Goal: Book appointment/travel/reservation

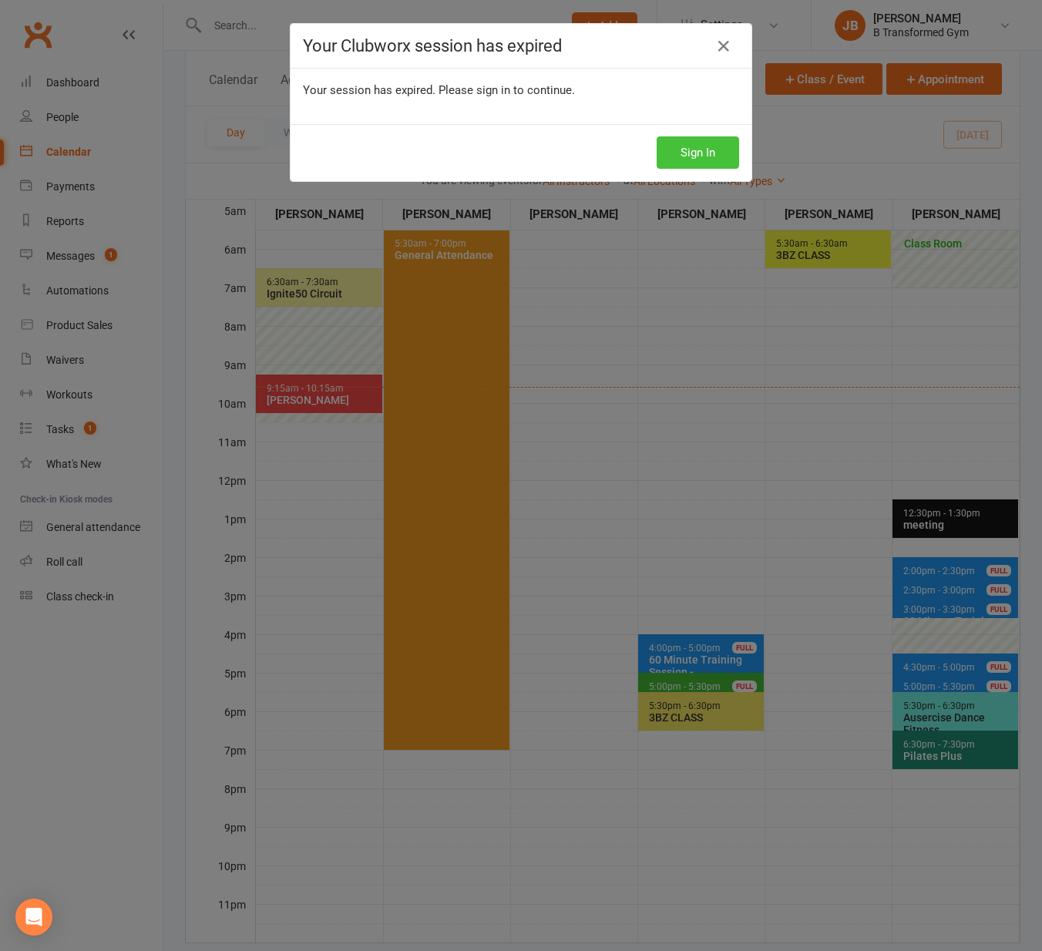
click at [683, 148] on button "Sign In" at bounding box center [698, 152] width 82 height 32
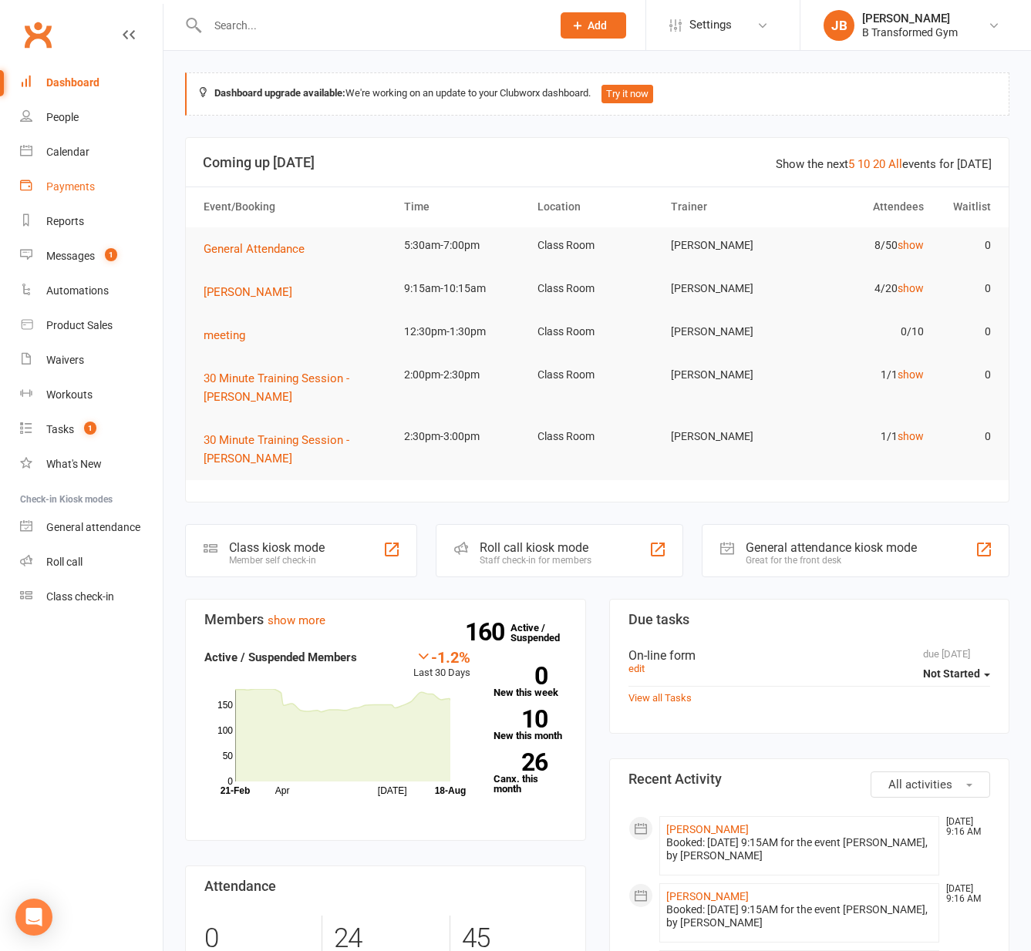
click at [75, 184] on div "Payments" at bounding box center [70, 186] width 49 height 12
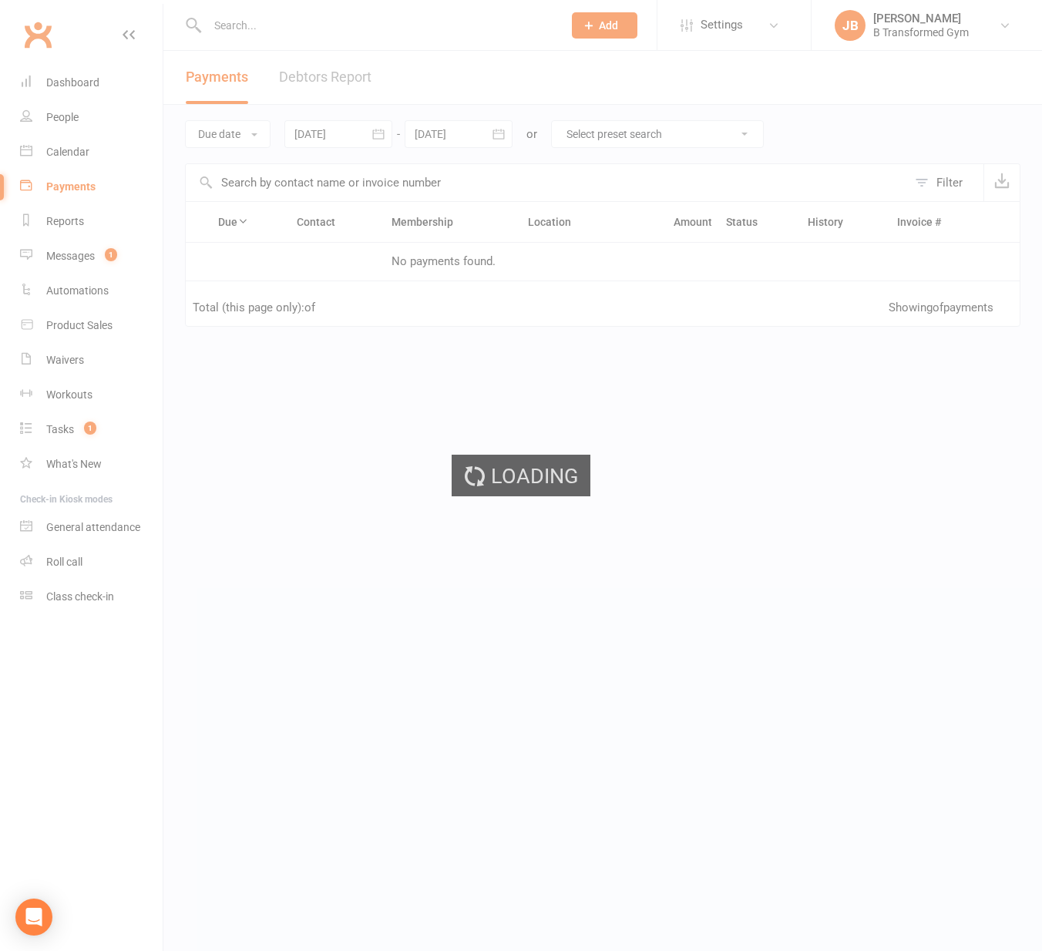
click at [71, 148] on ui-view "Prospect Member Non-attending contact Class / event Appointment Task Membership…" at bounding box center [521, 265] width 1042 height 522
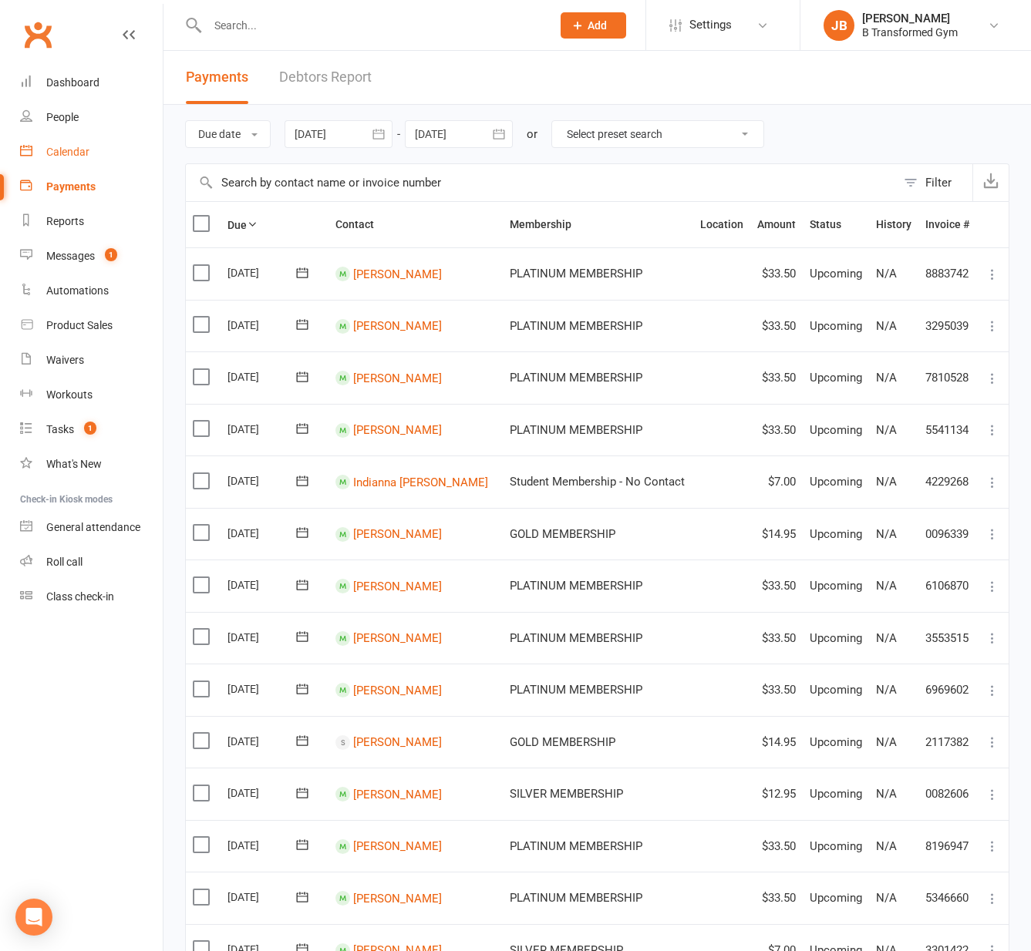
click at [71, 150] on div "Calendar" at bounding box center [67, 152] width 43 height 12
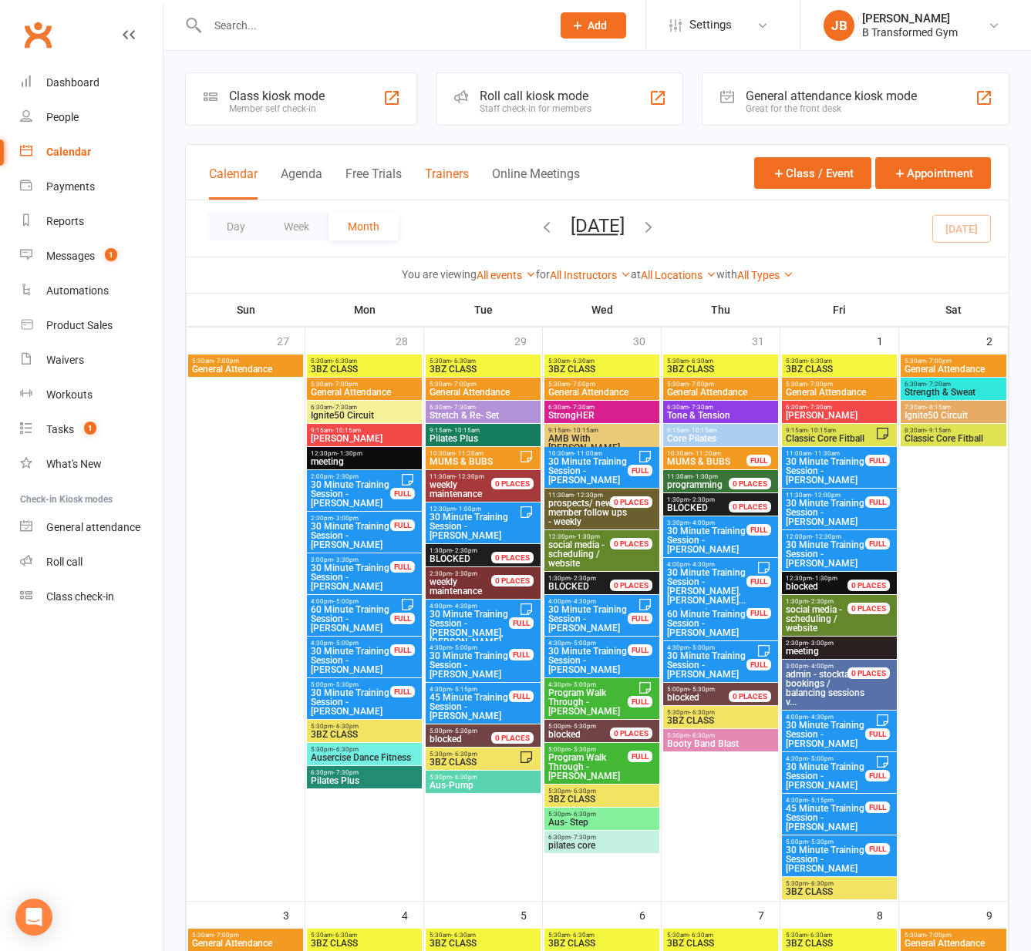
click at [442, 174] on button "Trainers" at bounding box center [447, 183] width 44 height 33
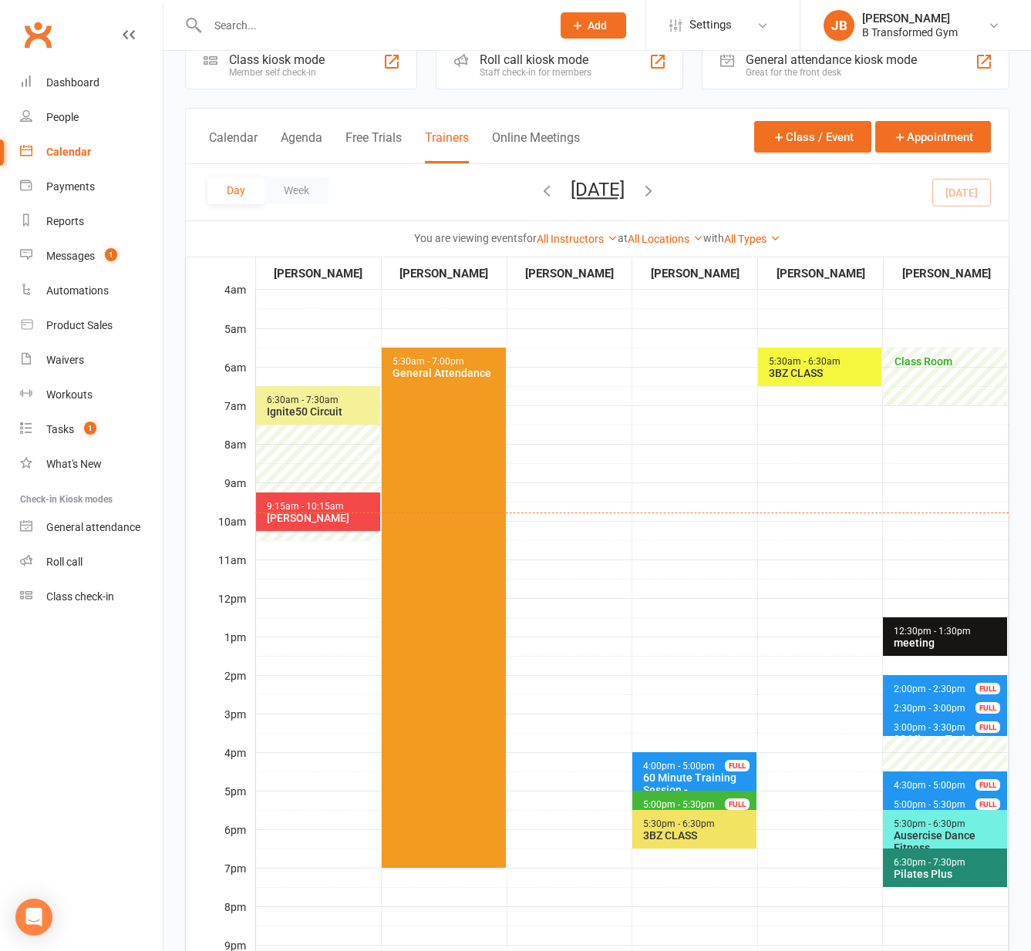
scroll to position [77, 0]
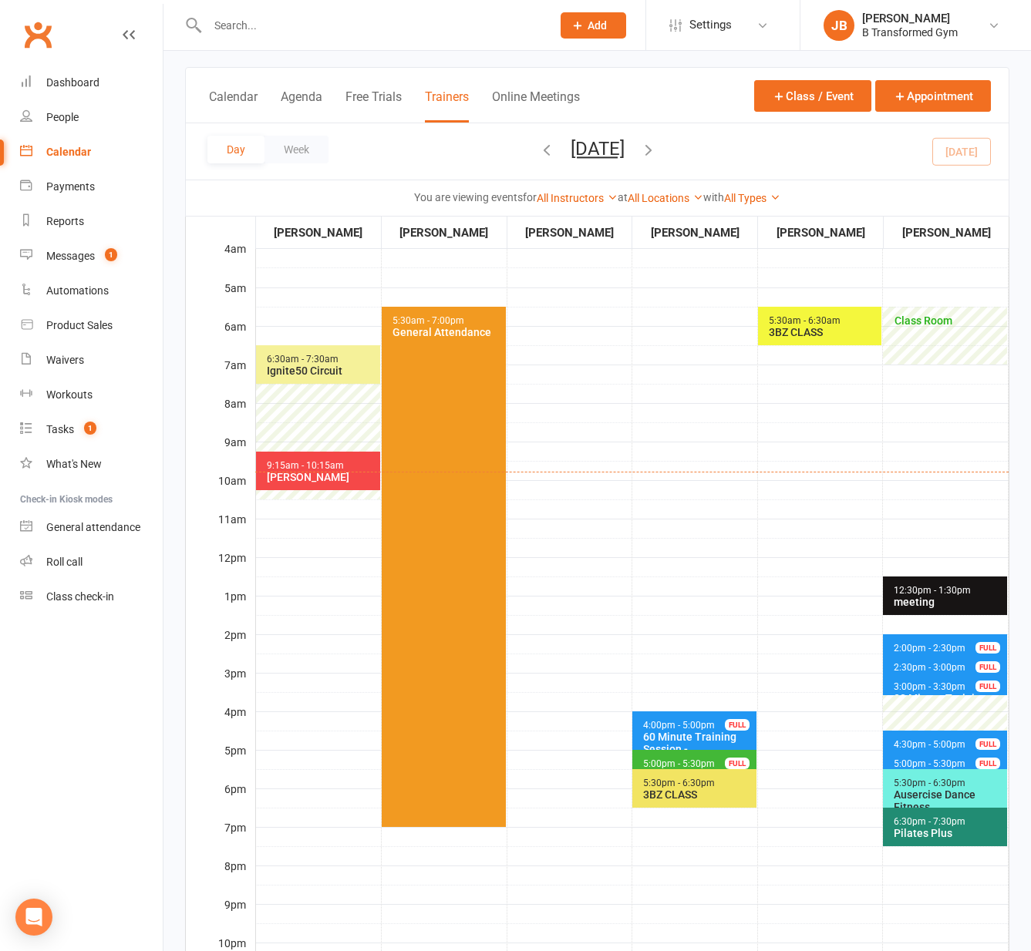
click at [657, 149] on icon "button" at bounding box center [648, 149] width 17 height 17
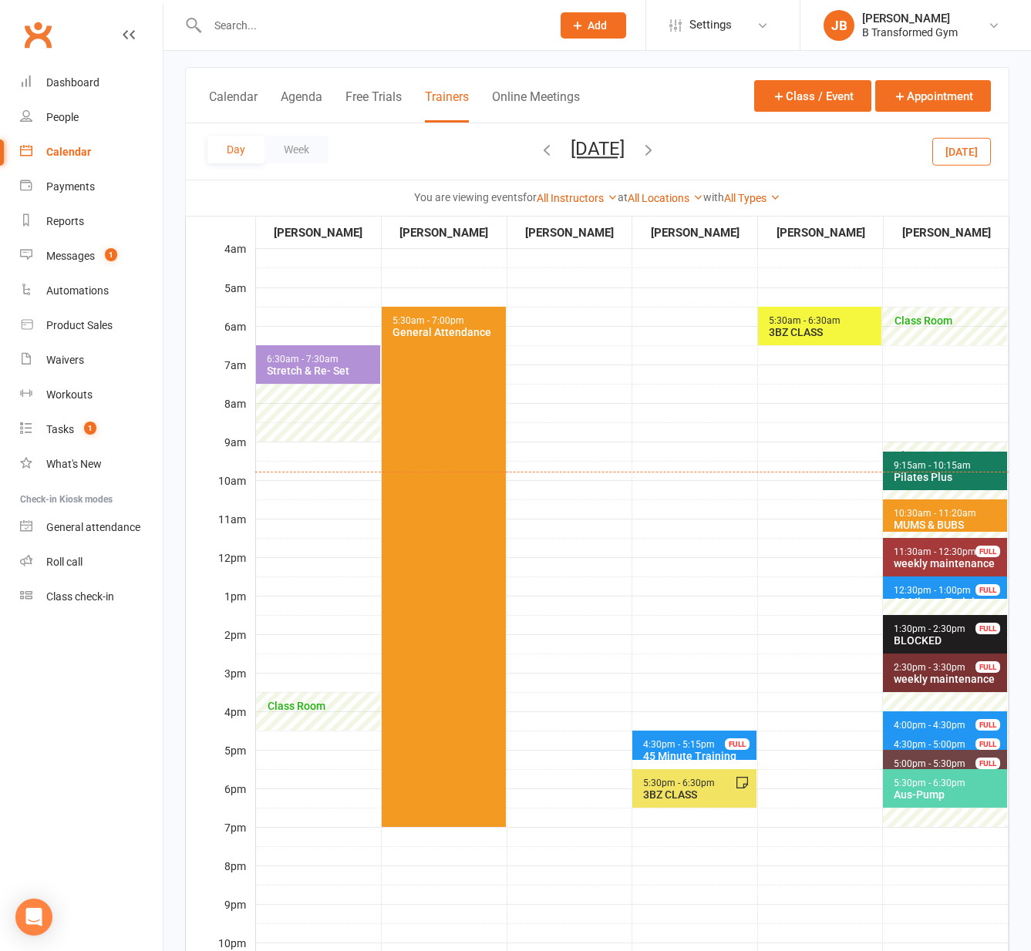
click at [657, 150] on icon "button" at bounding box center [648, 149] width 17 height 17
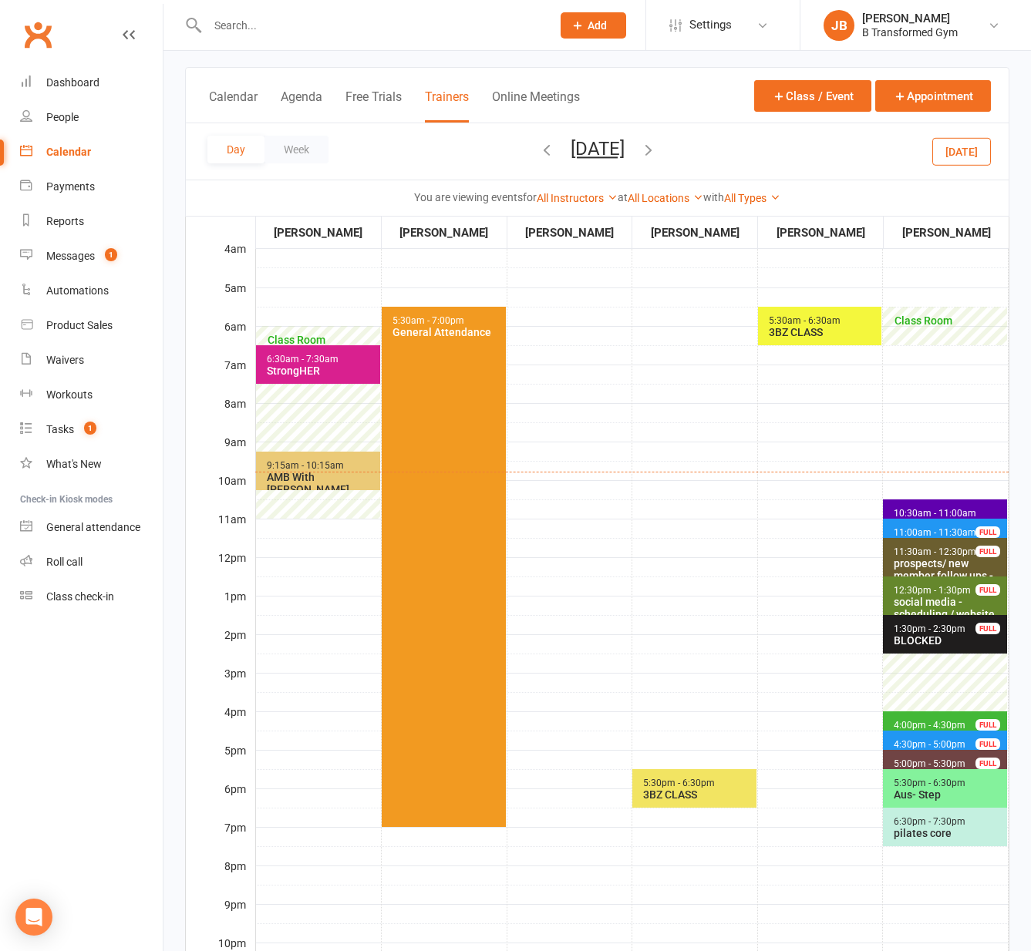
click at [920, 511] on span "10:30am - 11:00am" at bounding box center [935, 513] width 84 height 11
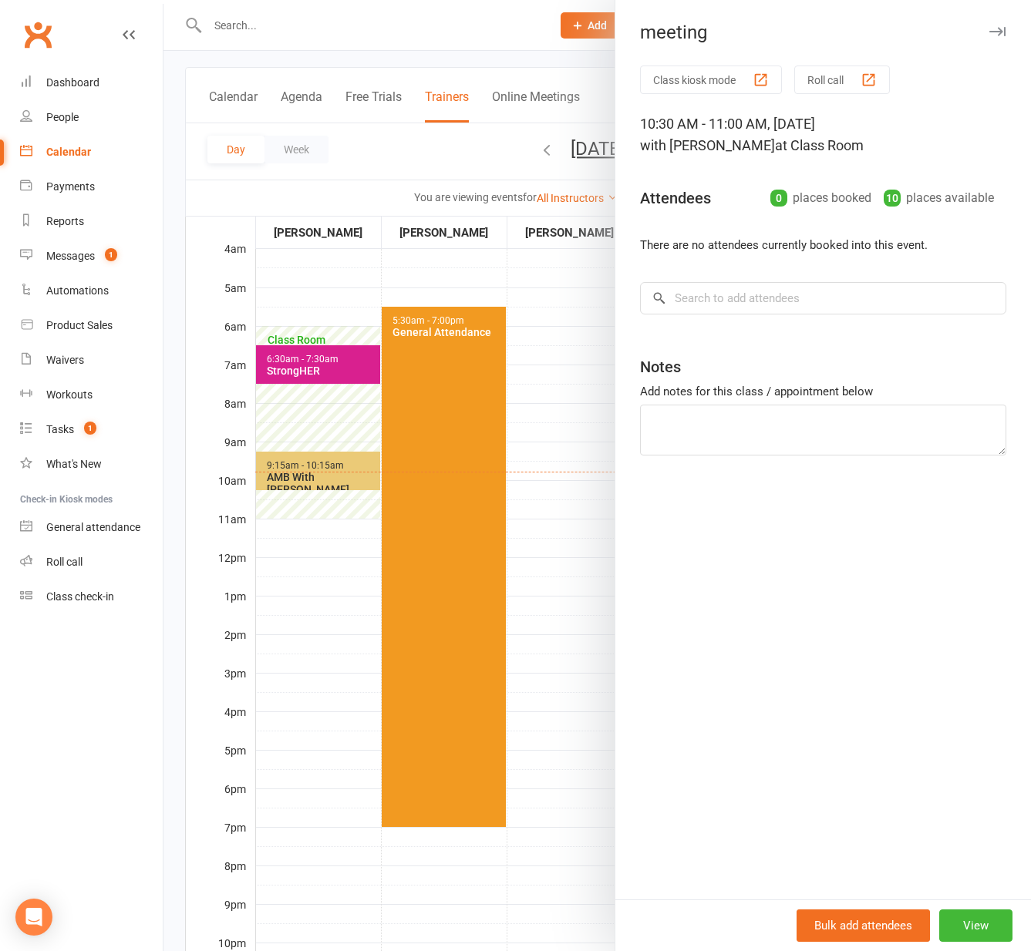
click at [572, 510] on div at bounding box center [596, 475] width 867 height 951
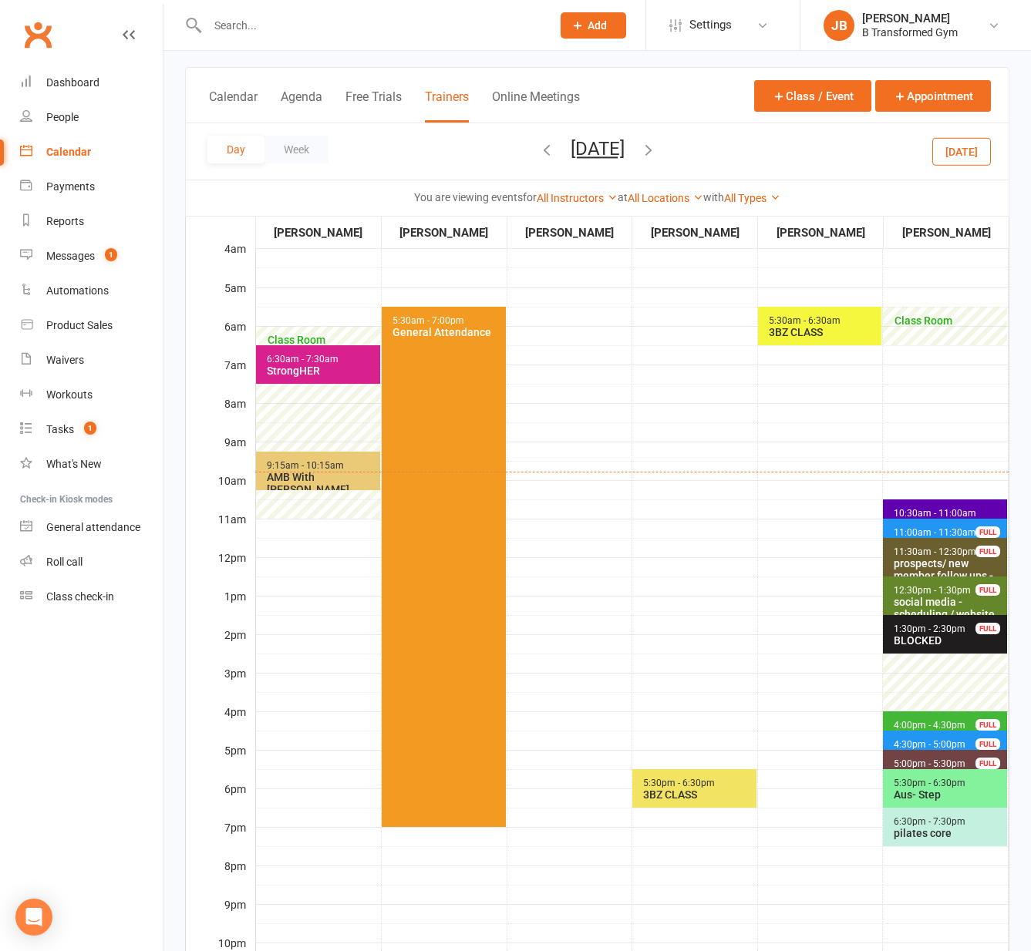
click at [920, 532] on span "11:00am - 11:30am" at bounding box center [935, 532] width 84 height 11
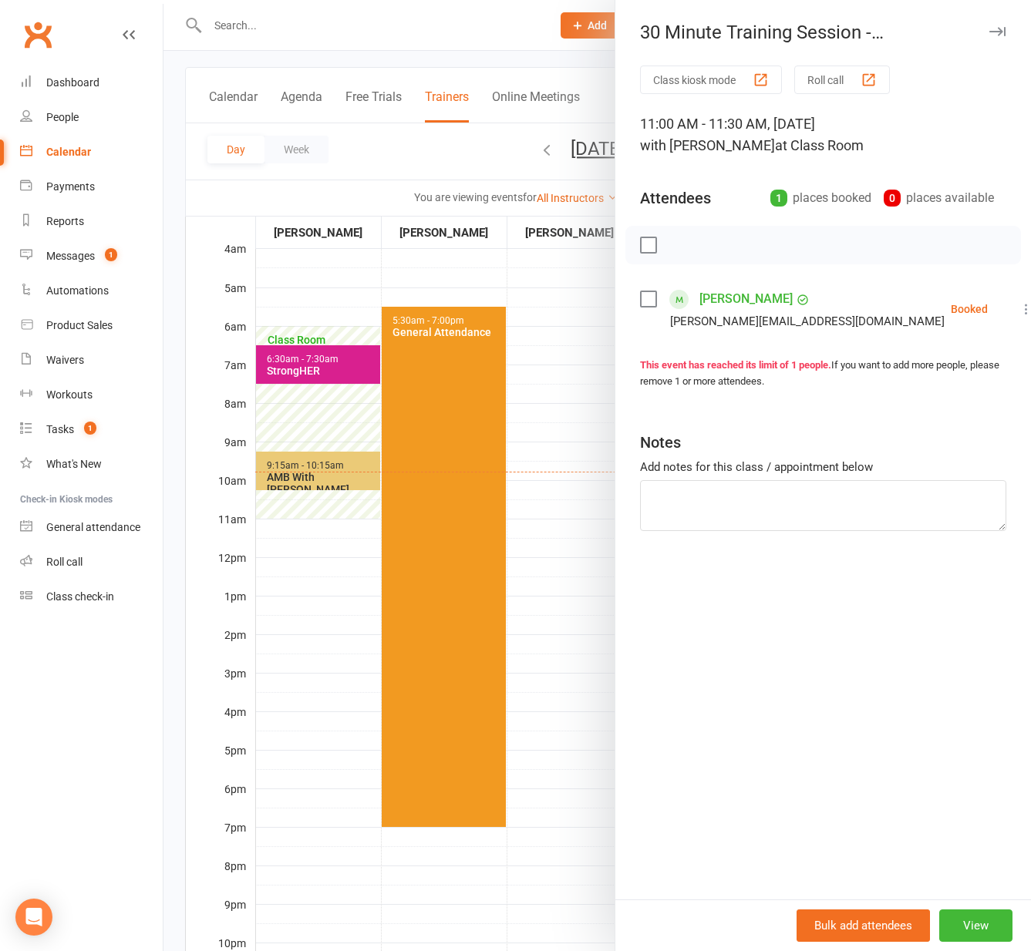
click at [575, 503] on div at bounding box center [596, 475] width 867 height 951
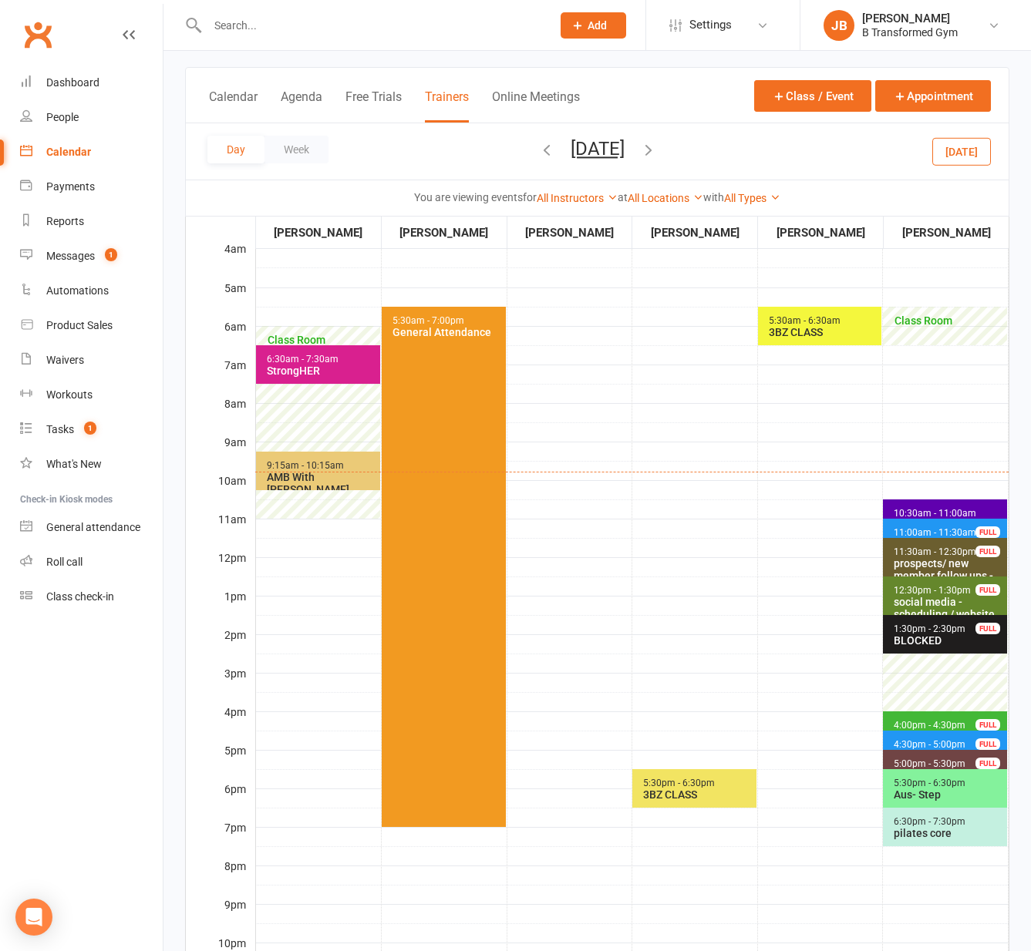
click at [919, 725] on span "4:00pm - 4:30pm" at bounding box center [929, 725] width 73 height 11
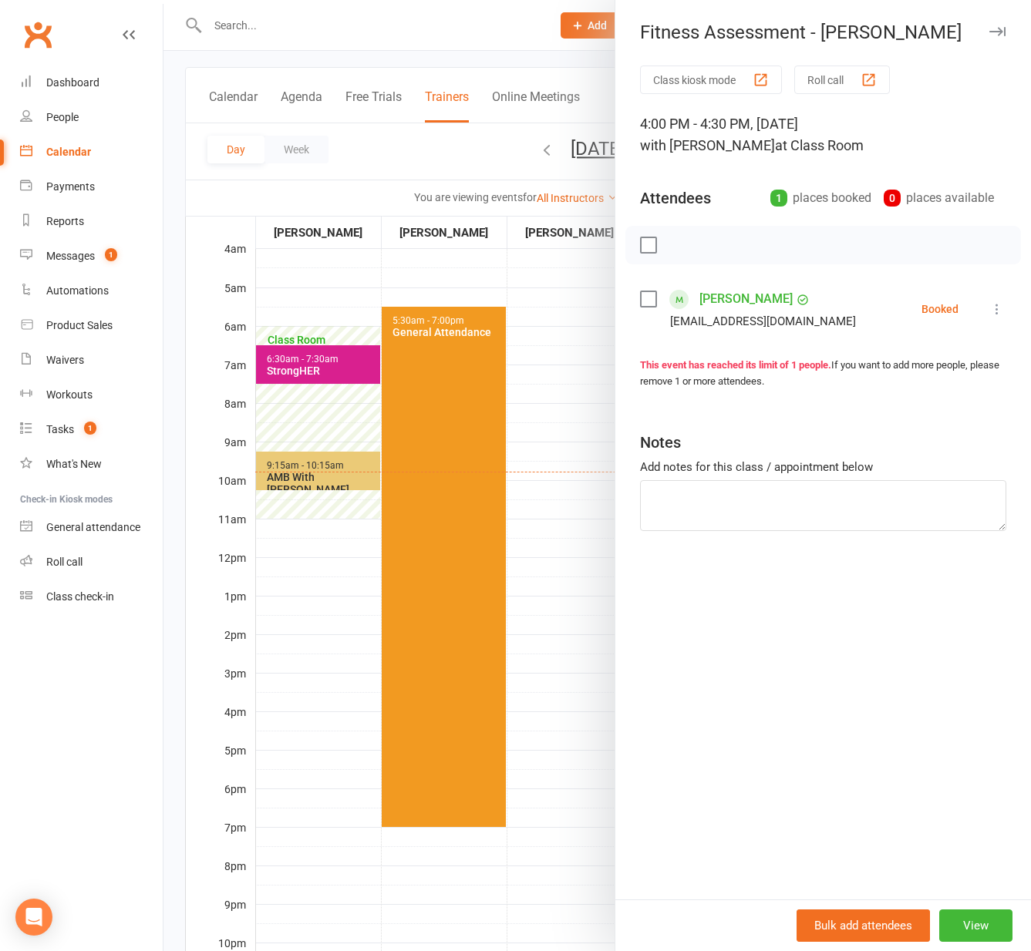
click at [577, 600] on div at bounding box center [596, 475] width 867 height 951
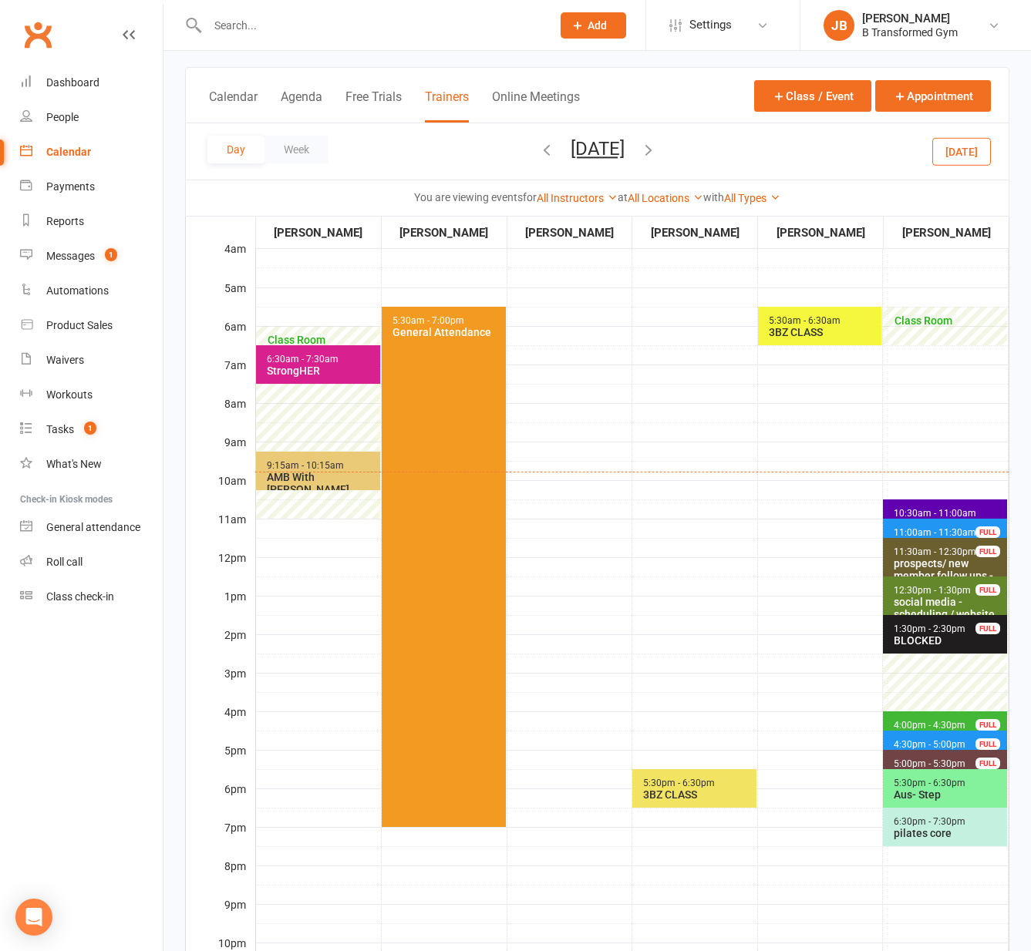
click at [917, 744] on span "4:30pm - 5:00pm" at bounding box center [929, 744] width 73 height 11
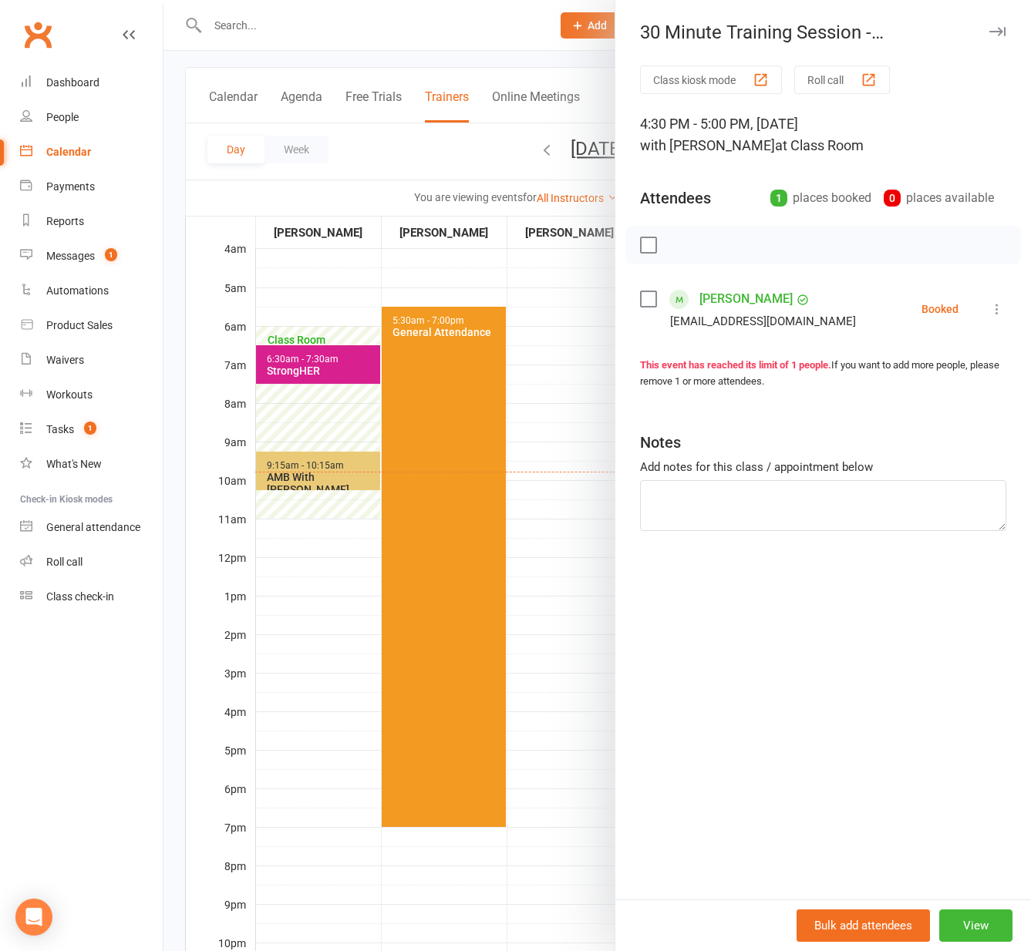
click at [589, 644] on div at bounding box center [596, 475] width 867 height 951
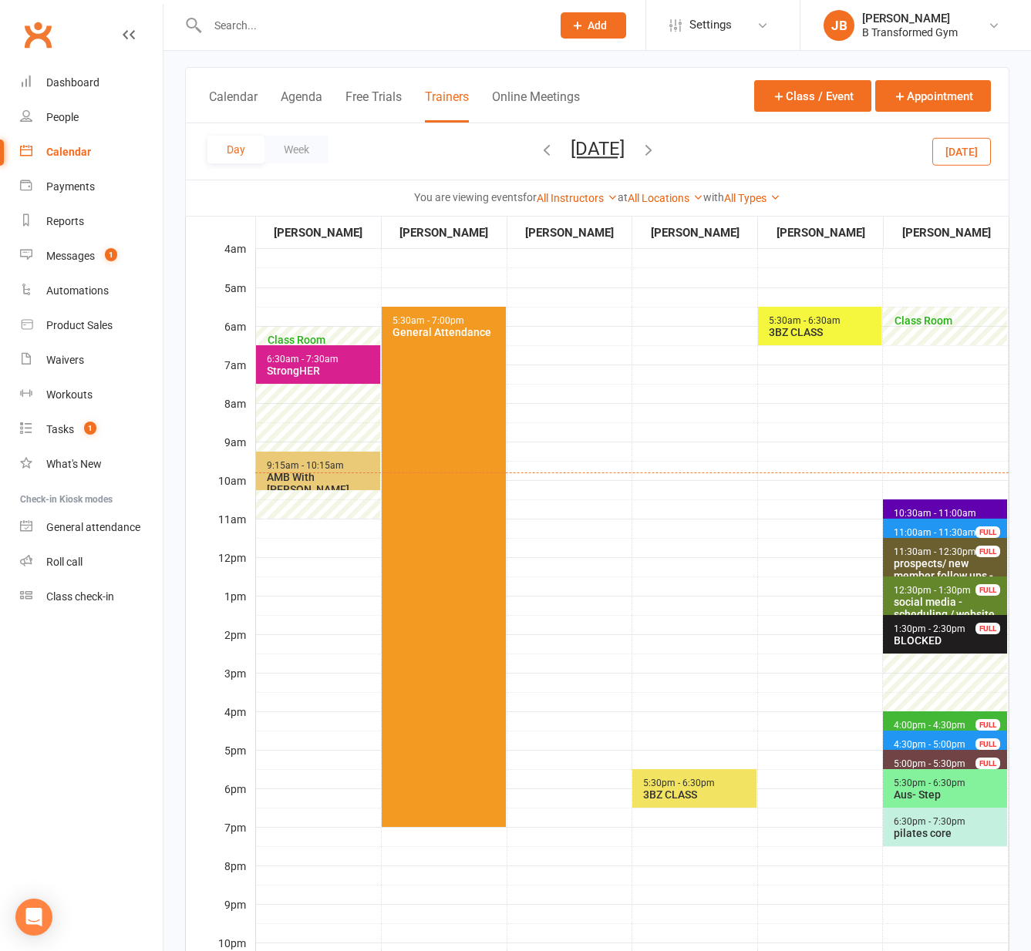
click at [933, 760] on span "5:00pm - 5:30pm" at bounding box center [929, 764] width 73 height 11
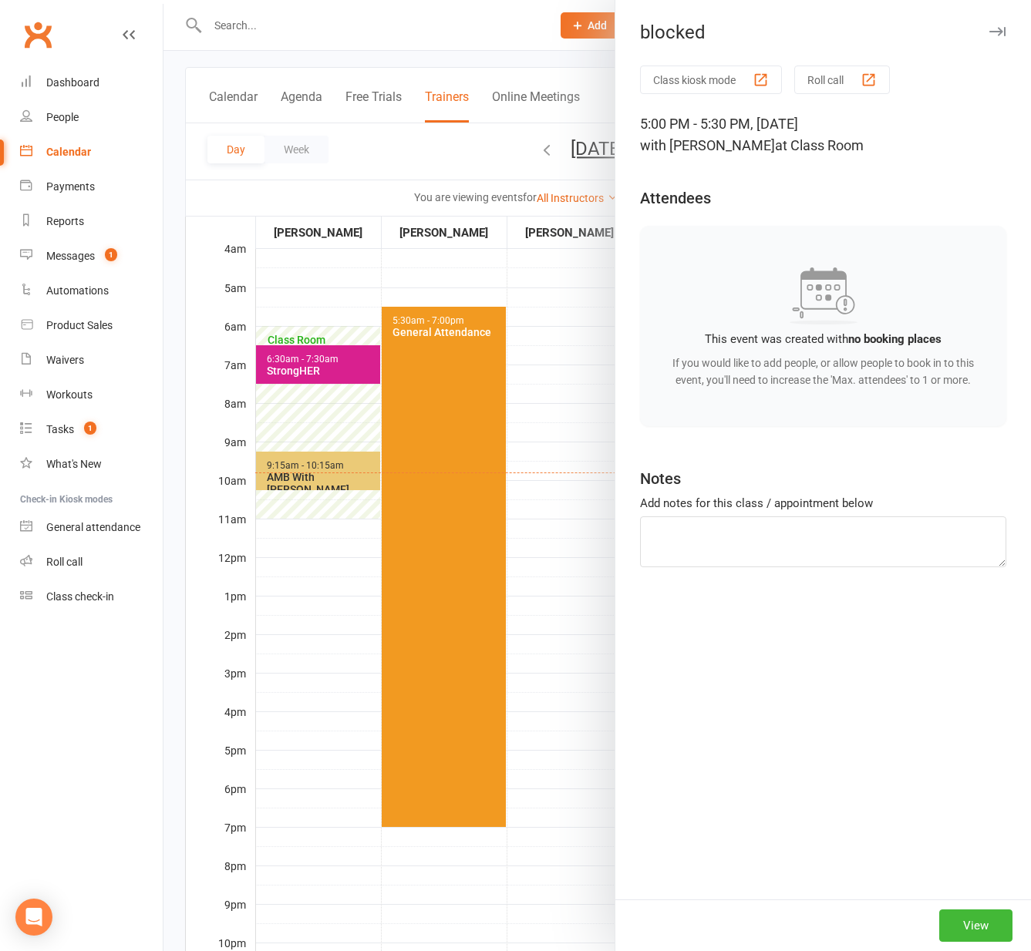
click at [567, 551] on div at bounding box center [596, 475] width 867 height 951
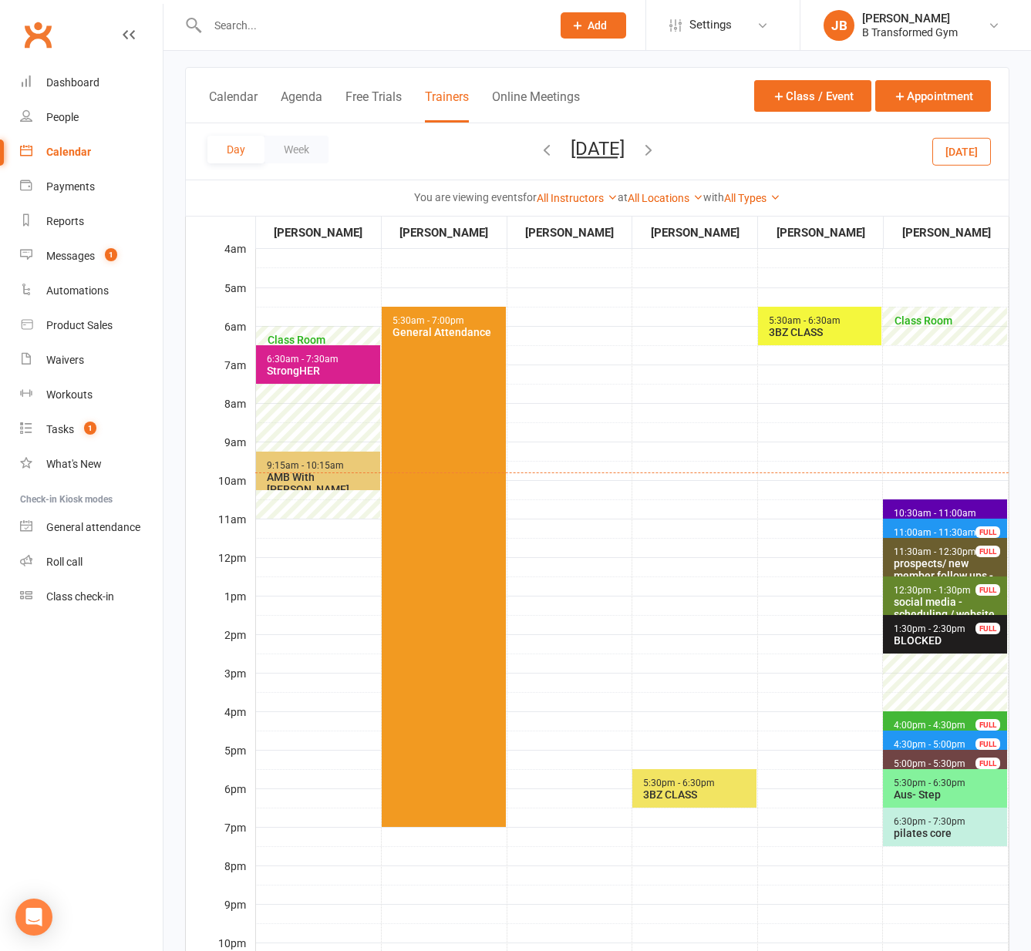
click at [657, 150] on icon "button" at bounding box center [648, 149] width 17 height 17
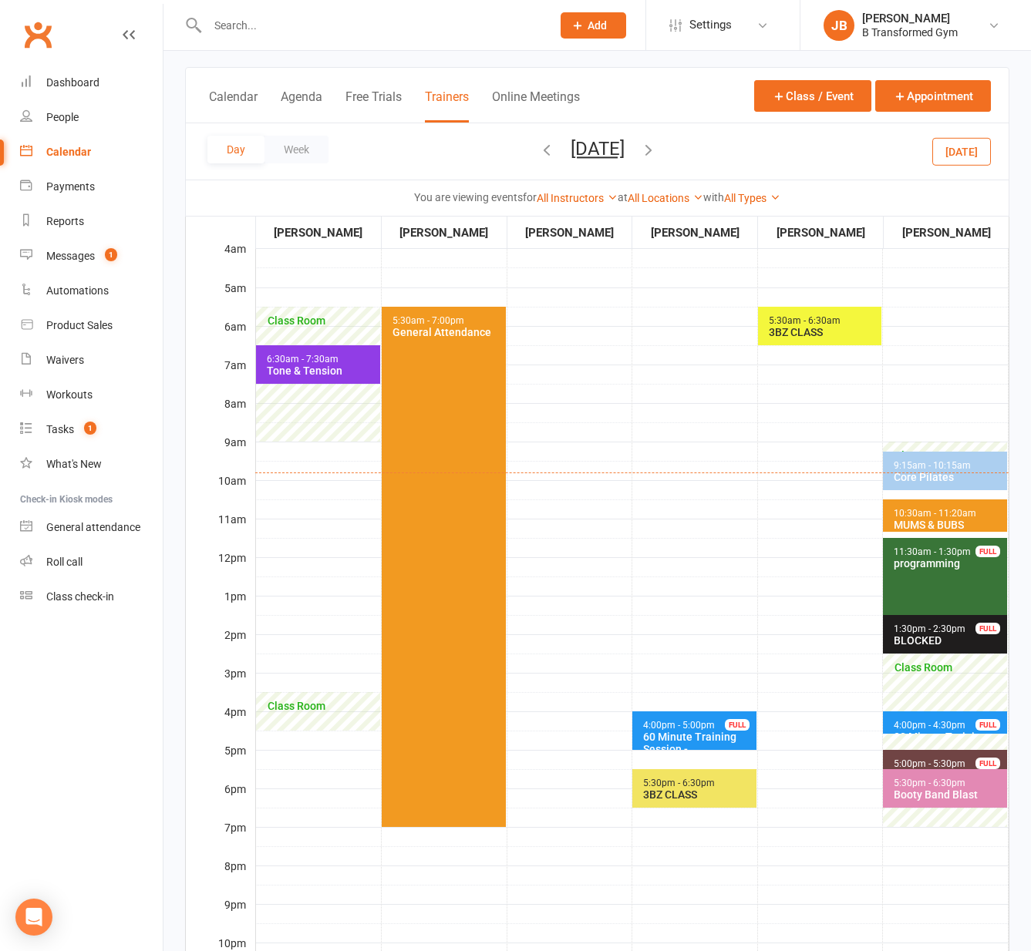
click at [657, 150] on icon "button" at bounding box center [648, 149] width 17 height 17
